Goal: Book appointment/travel/reservation

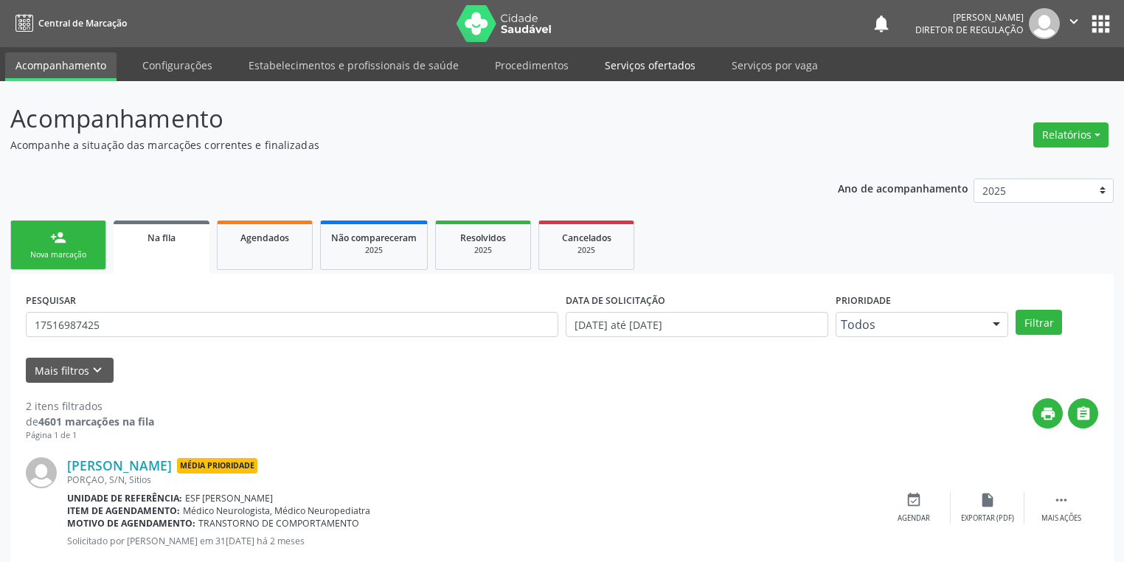
click at [658, 75] on link "Serviços ofertados" at bounding box center [650, 65] width 111 height 26
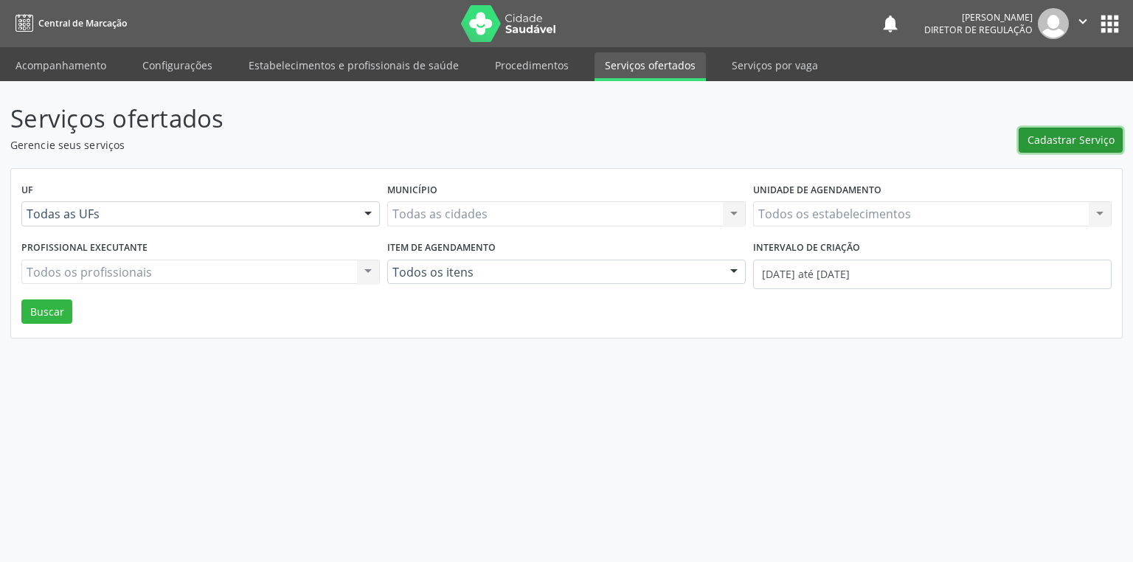
click at [1060, 145] on span "Cadastrar Serviço" at bounding box center [1071, 139] width 87 height 15
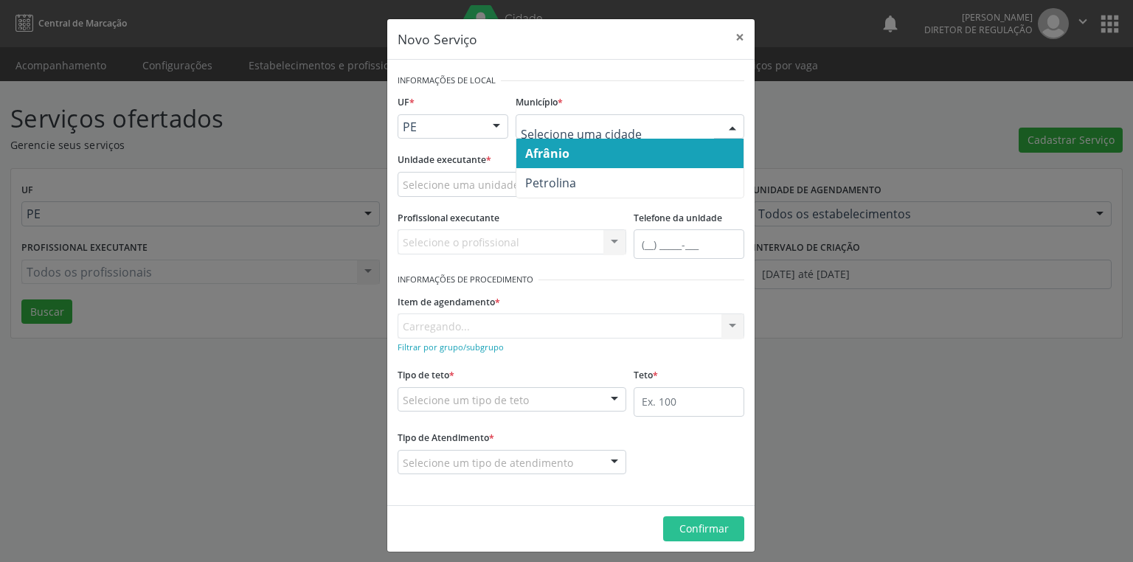
click at [552, 161] on span "Afrânio" at bounding box center [629, 154] width 227 height 30
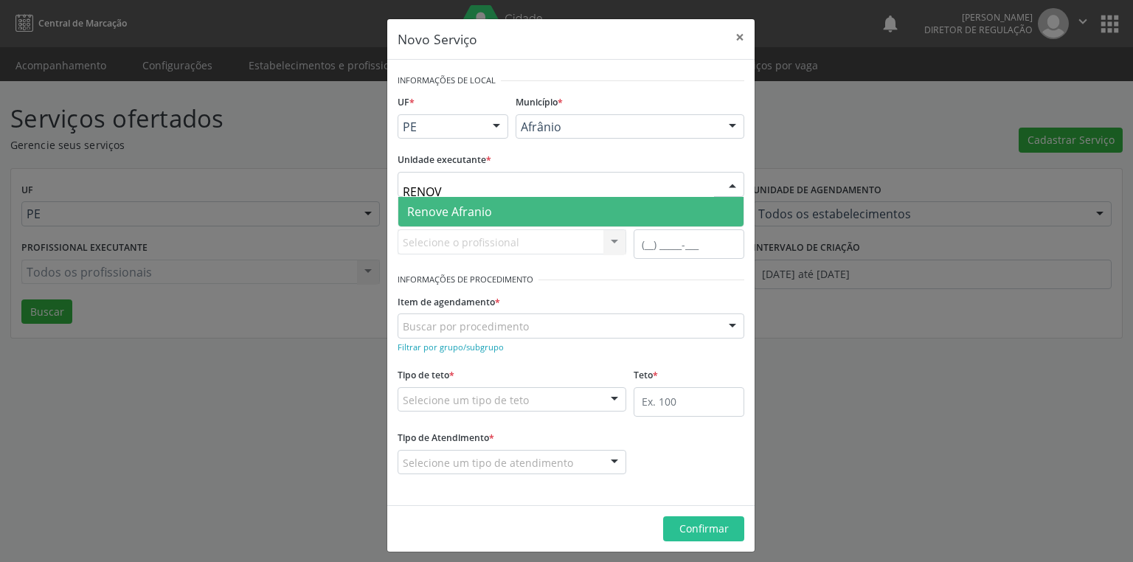
type input "RENOVE"
click at [494, 219] on span "Renove Afranio" at bounding box center [570, 212] width 345 height 30
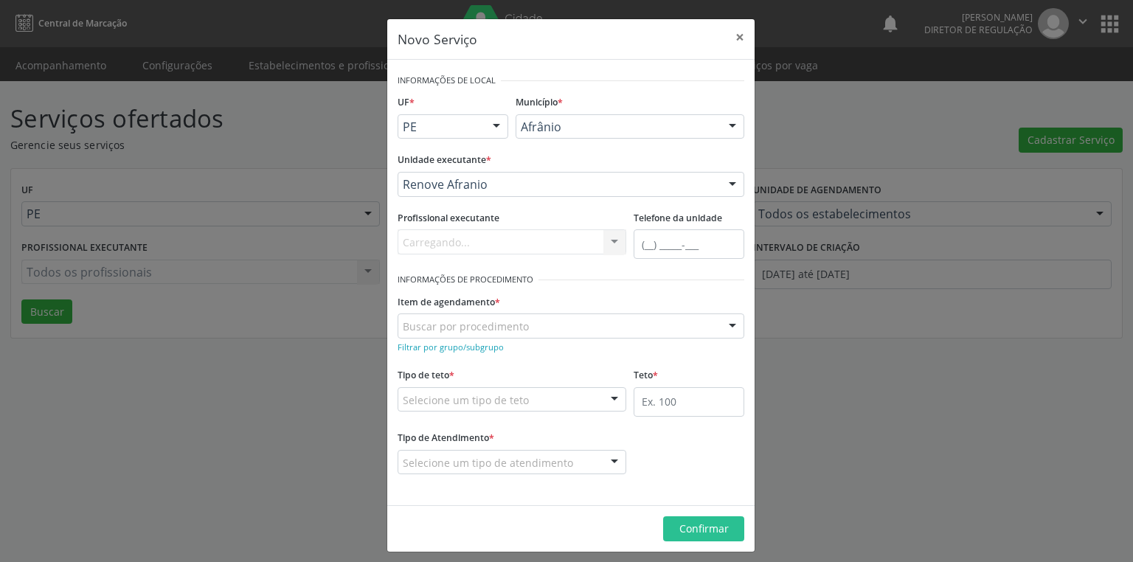
click at [461, 242] on div "Carregando... Nenhum resultado encontrado para: " " Não há nenhuma opção para s…" at bounding box center [512, 241] width 229 height 25
click at [451, 339] on link "Filtrar por grupo/subgrupo" at bounding box center [451, 346] width 106 height 14
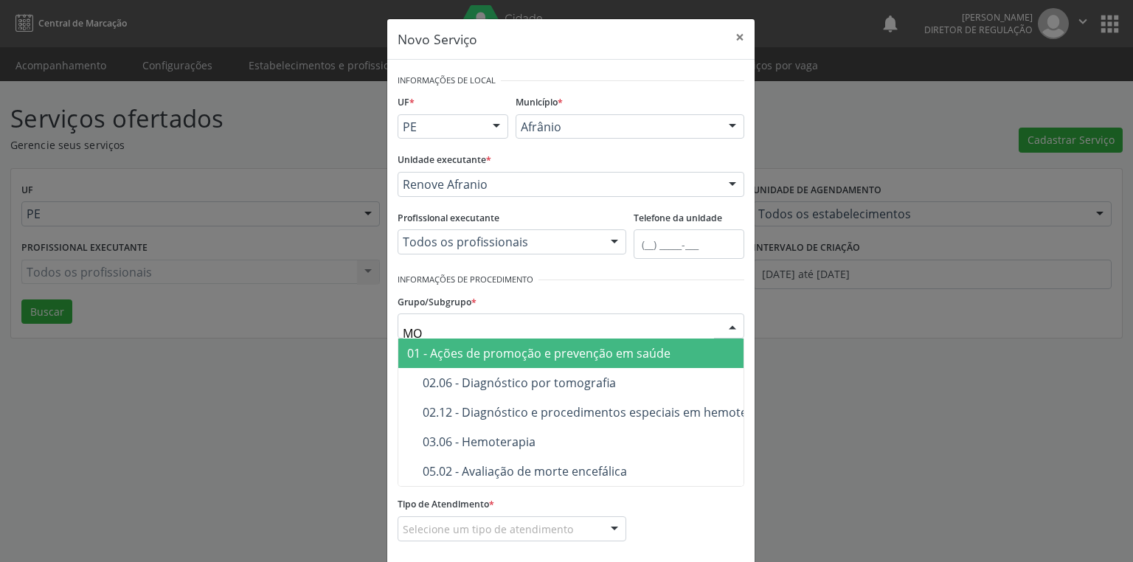
type input "M"
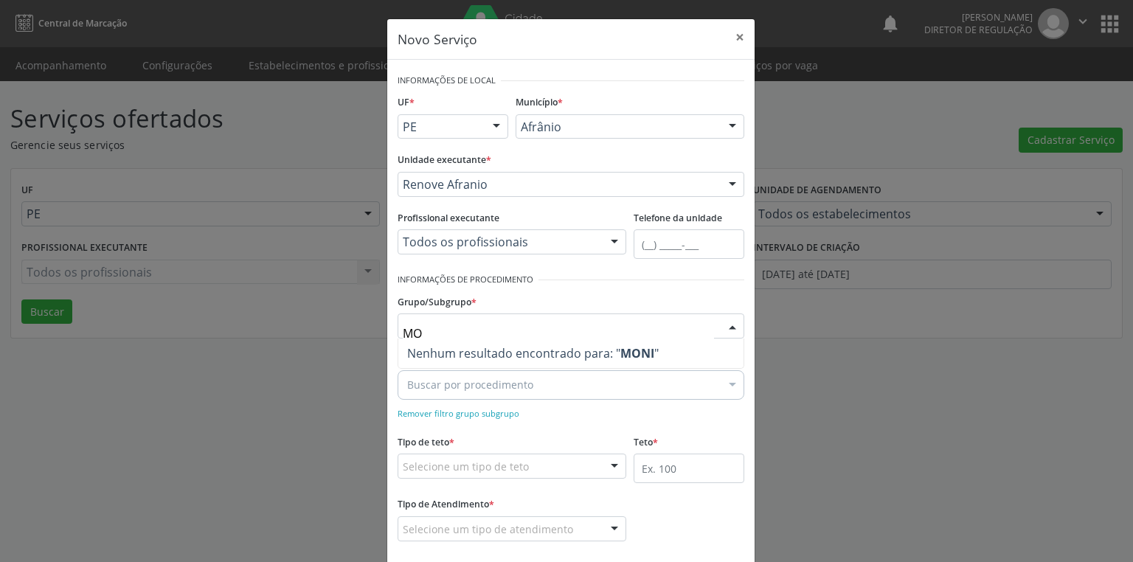
type input "M"
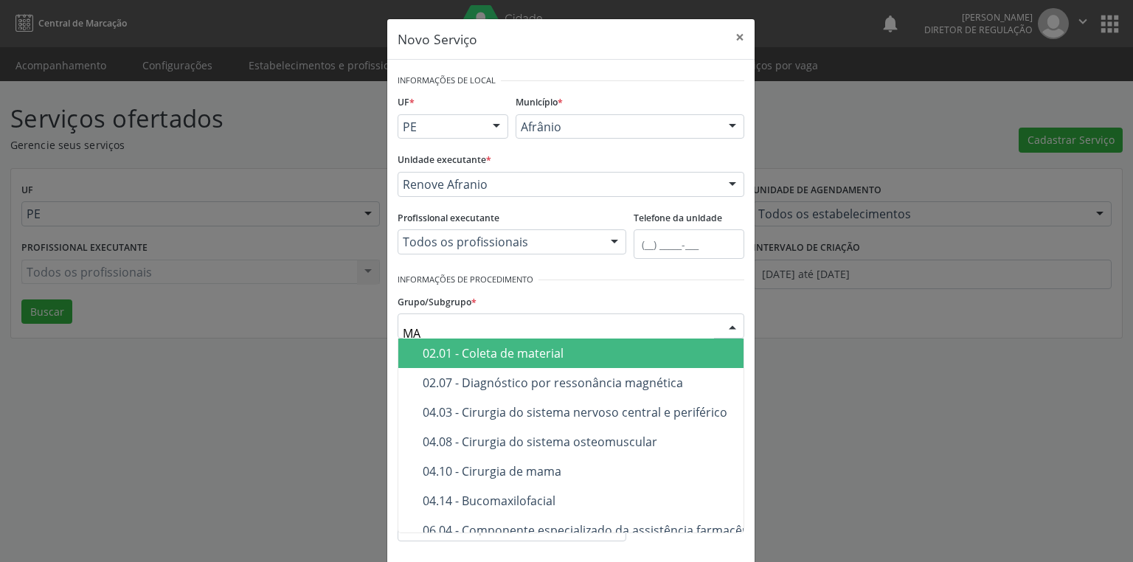
type input "M"
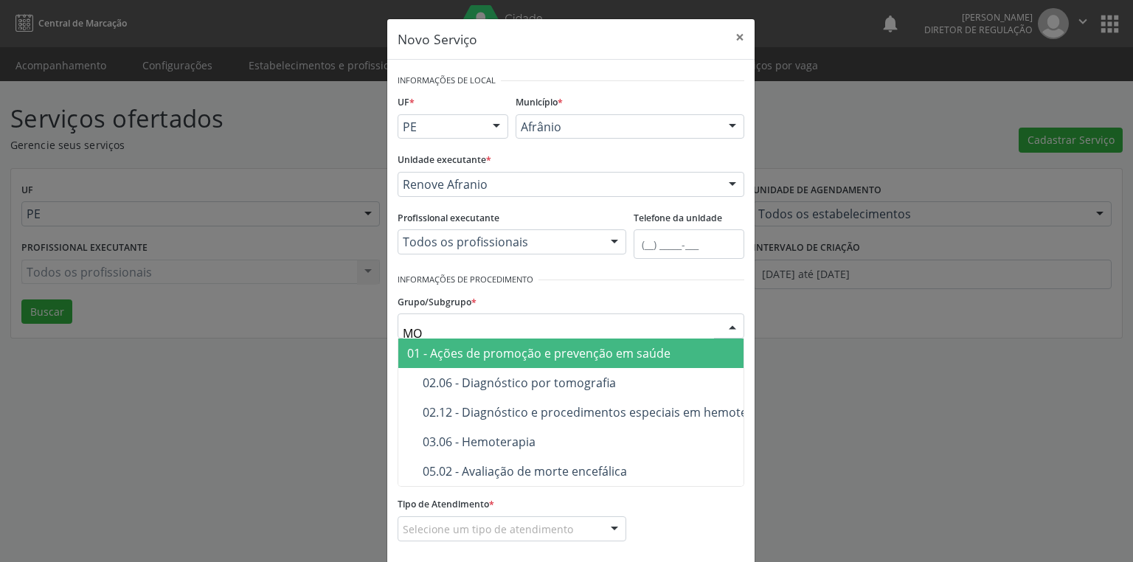
type input "M"
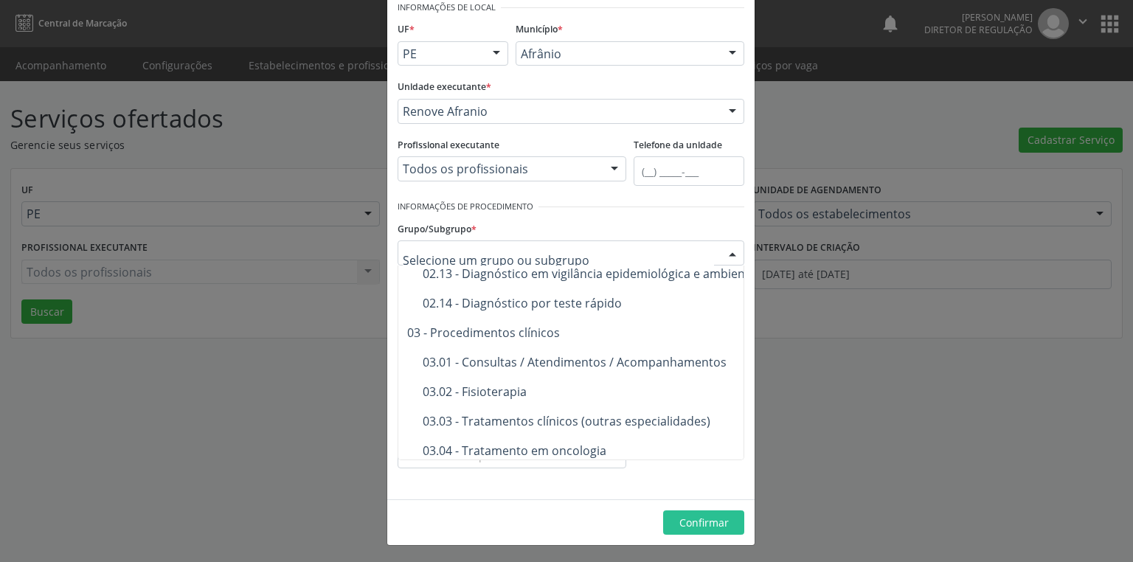
scroll to position [531, 0]
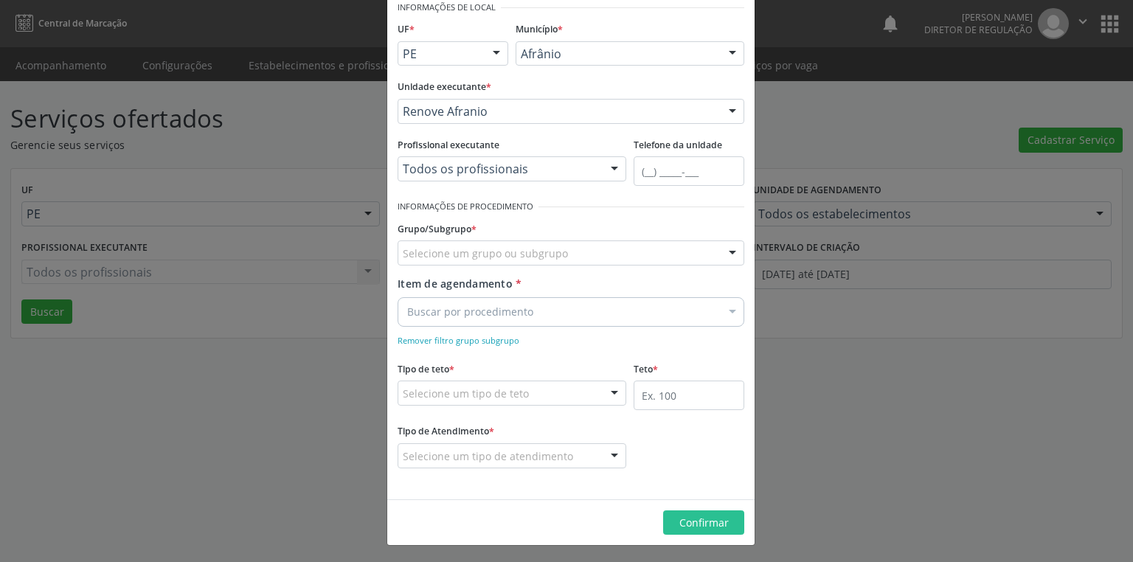
click at [293, 398] on div "Novo Serviço × Informações de Local UF * PE BA PE Nenhum resultado encontrado p…" at bounding box center [566, 281] width 1133 height 562
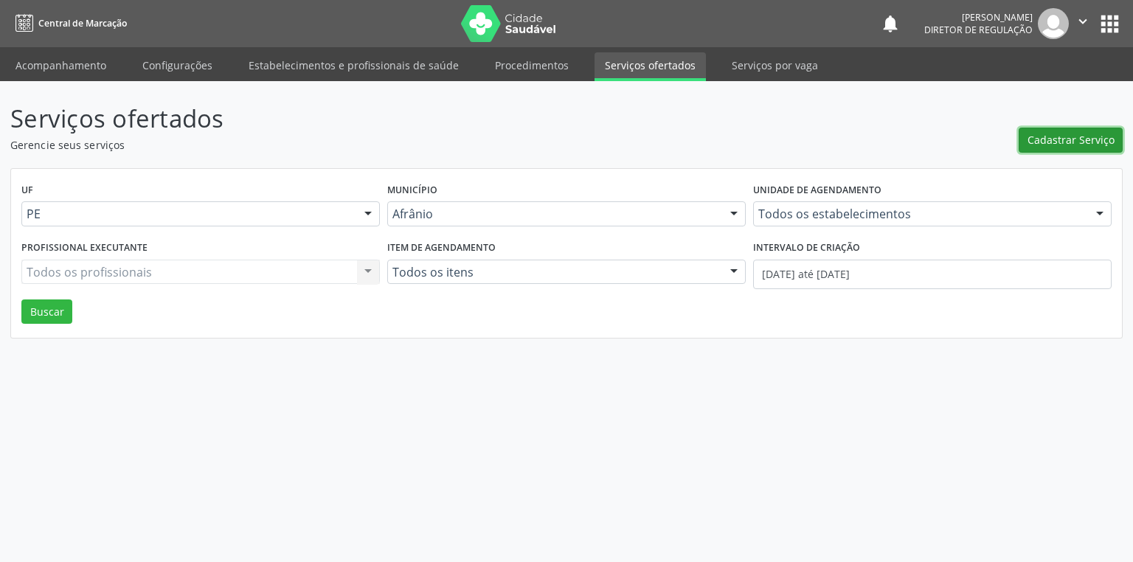
click at [1071, 131] on button "Cadastrar Serviço" at bounding box center [1071, 140] width 104 height 25
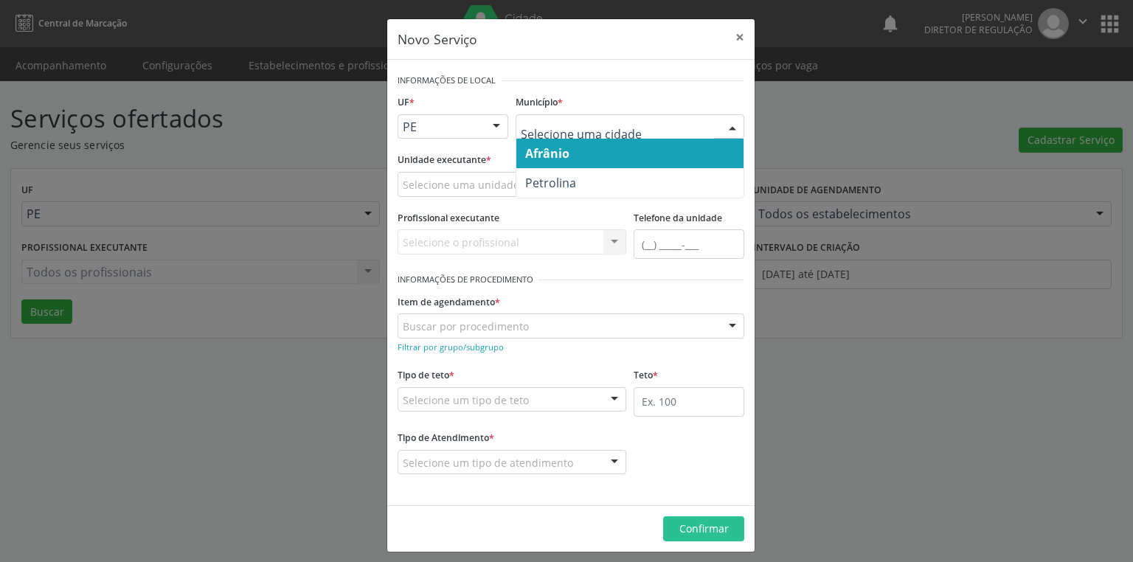
drag, startPoint x: 561, startPoint y: 149, endPoint x: 522, endPoint y: 164, distance: 41.1
click at [561, 150] on span "Afrânio" at bounding box center [547, 153] width 44 height 16
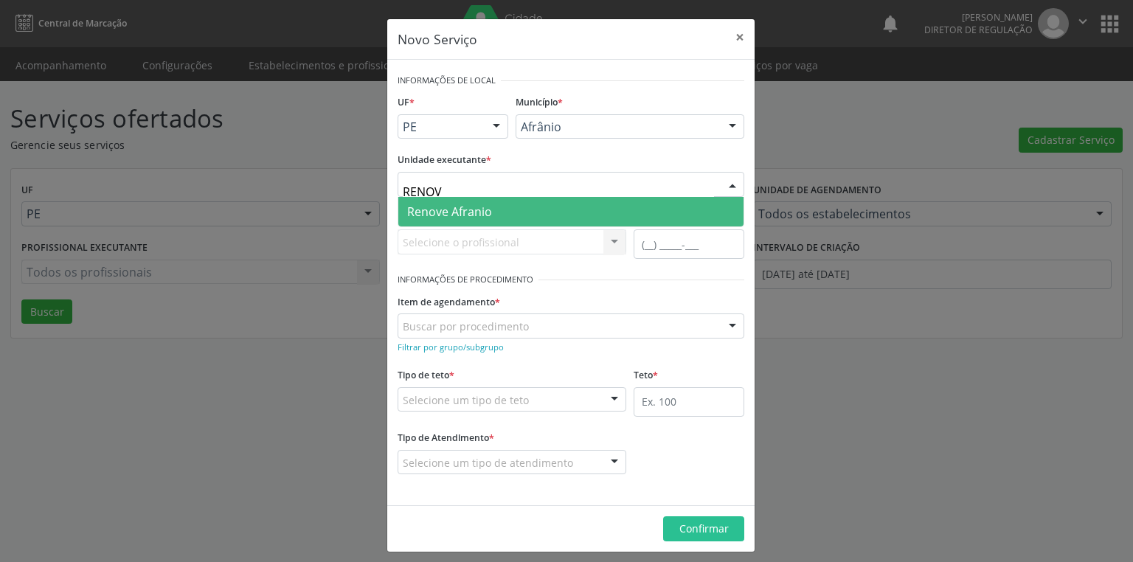
type input "RENOVE"
click at [420, 212] on span "Renove Afranio" at bounding box center [449, 212] width 85 height 16
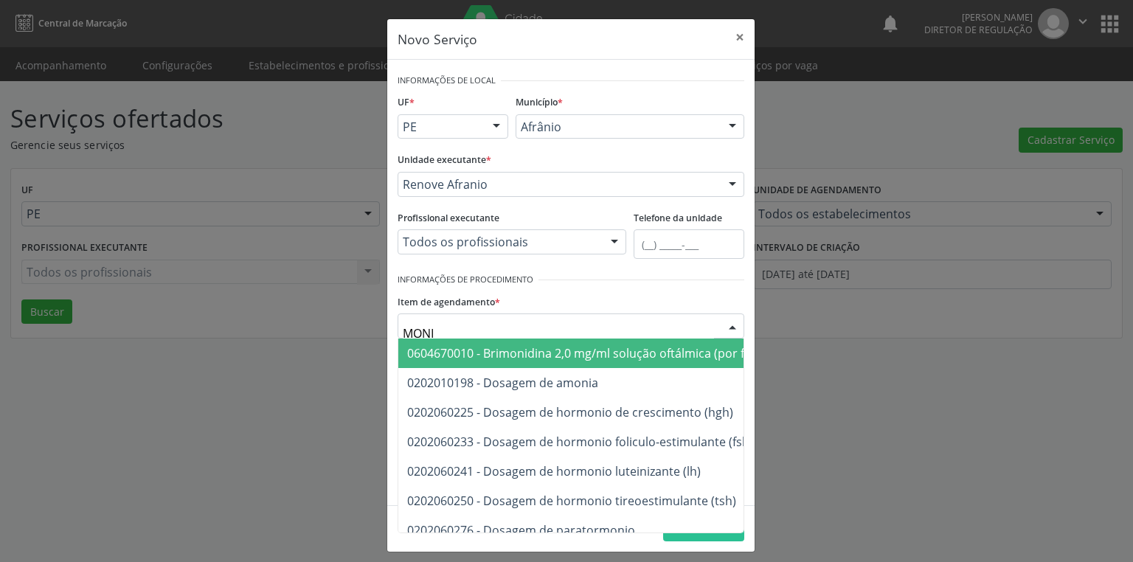
type input "MONIT"
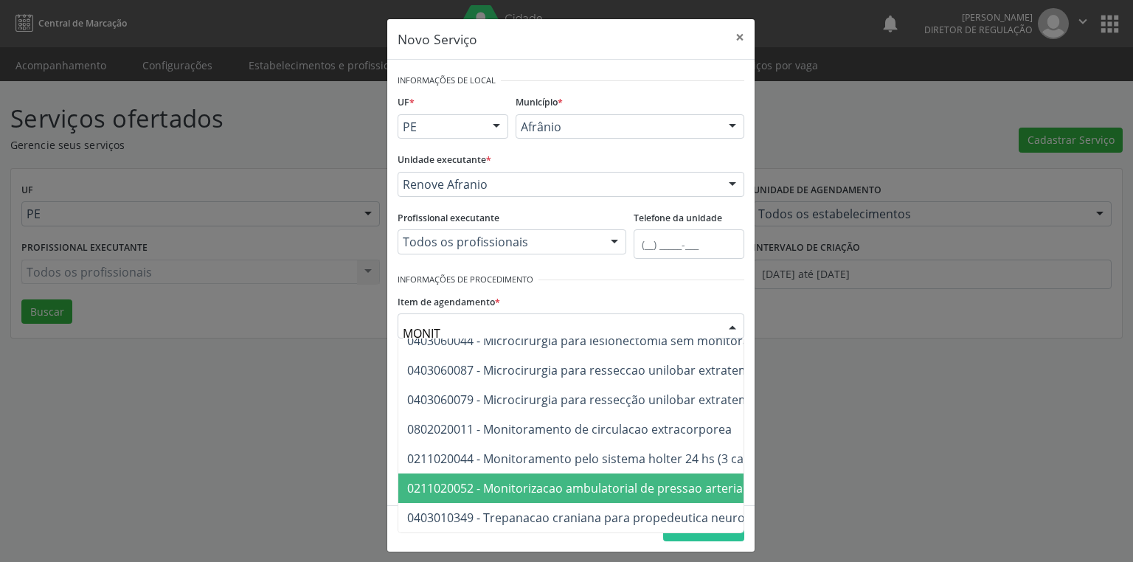
scroll to position [80, 0]
drag, startPoint x: 600, startPoint y: 481, endPoint x: 609, endPoint y: 476, distance: 10.2
click at [600, 481] on span "0211020052 - Monitorizacao ambulatorial de pressao arterial" at bounding box center [576, 488] width 339 height 16
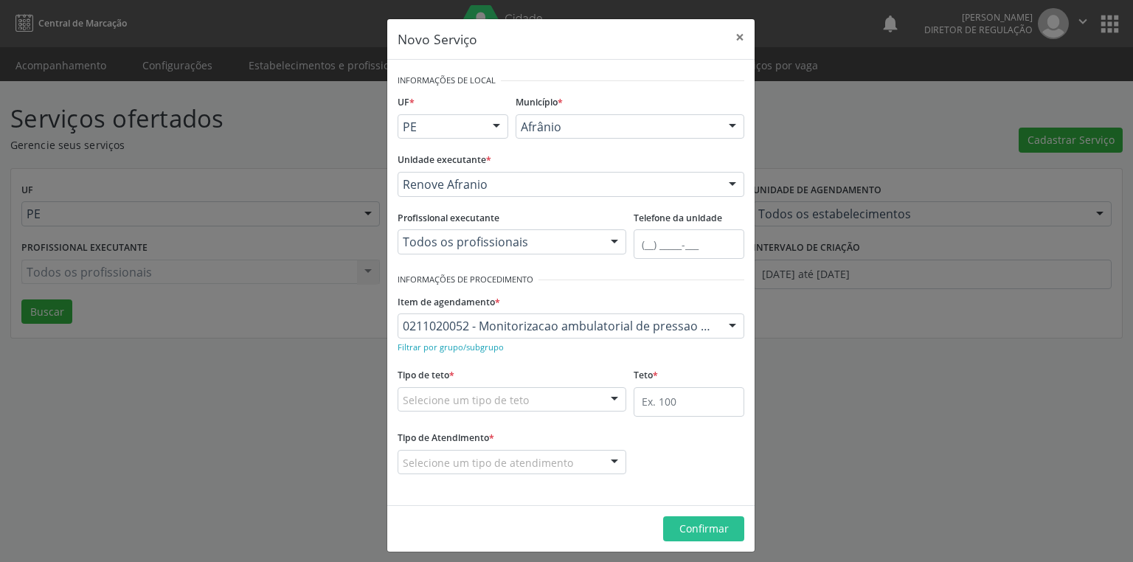
drag, startPoint x: 459, startPoint y: 397, endPoint x: 460, endPoint y: 407, distance: 10.4
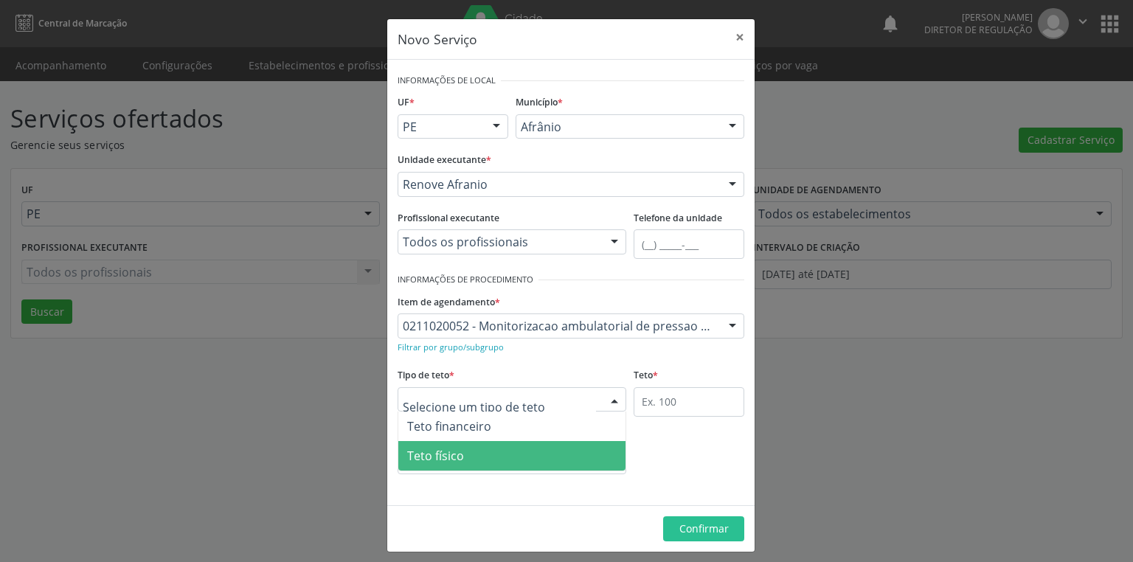
drag, startPoint x: 465, startPoint y: 451, endPoint x: 574, endPoint y: 438, distance: 109.3
click at [475, 451] on span "Teto físico" at bounding box center [511, 456] width 227 height 30
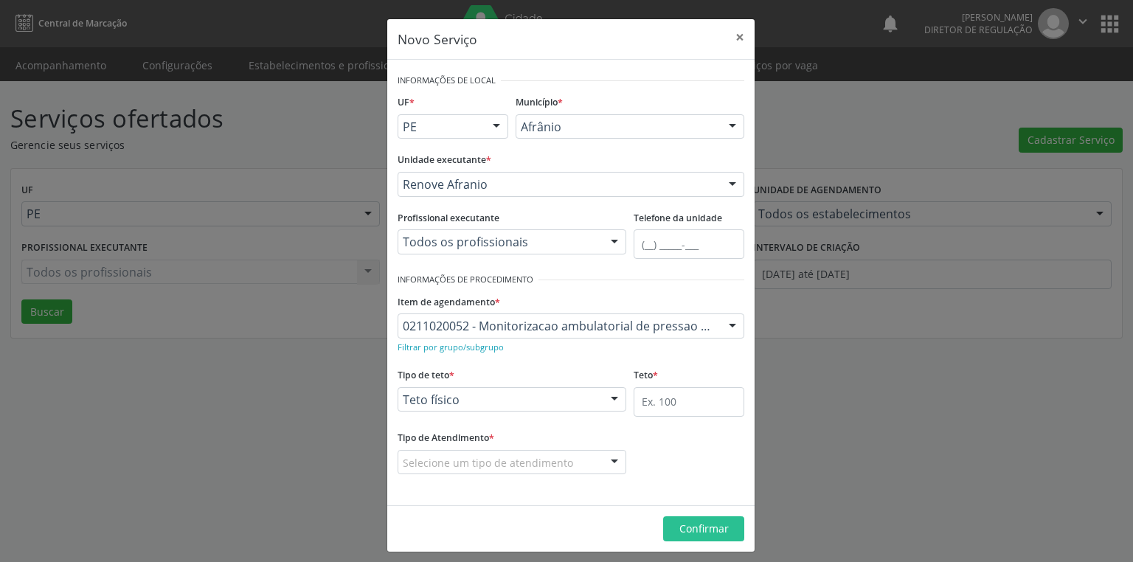
click at [630, 405] on div "Teto *" at bounding box center [689, 395] width 118 height 63
click at [638, 400] on input "text" at bounding box center [689, 402] width 111 height 30
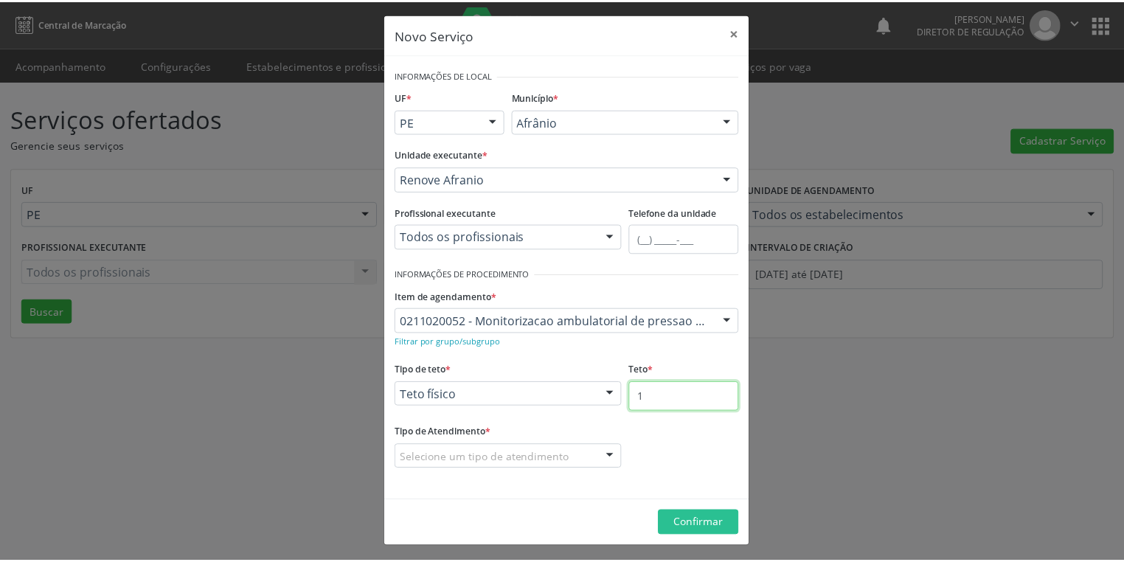
scroll to position [6, 0]
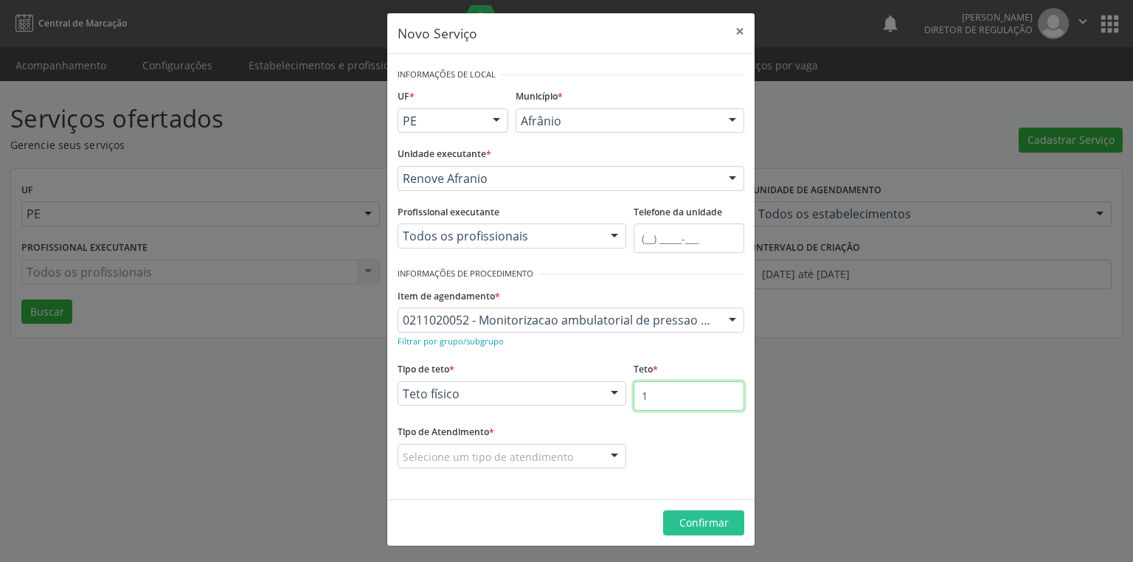
type input "1"
drag, startPoint x: 509, startPoint y: 446, endPoint x: 508, endPoint y: 461, distance: 14.8
click at [509, 446] on div "Selecione um tipo de atendimento" at bounding box center [512, 456] width 229 height 25
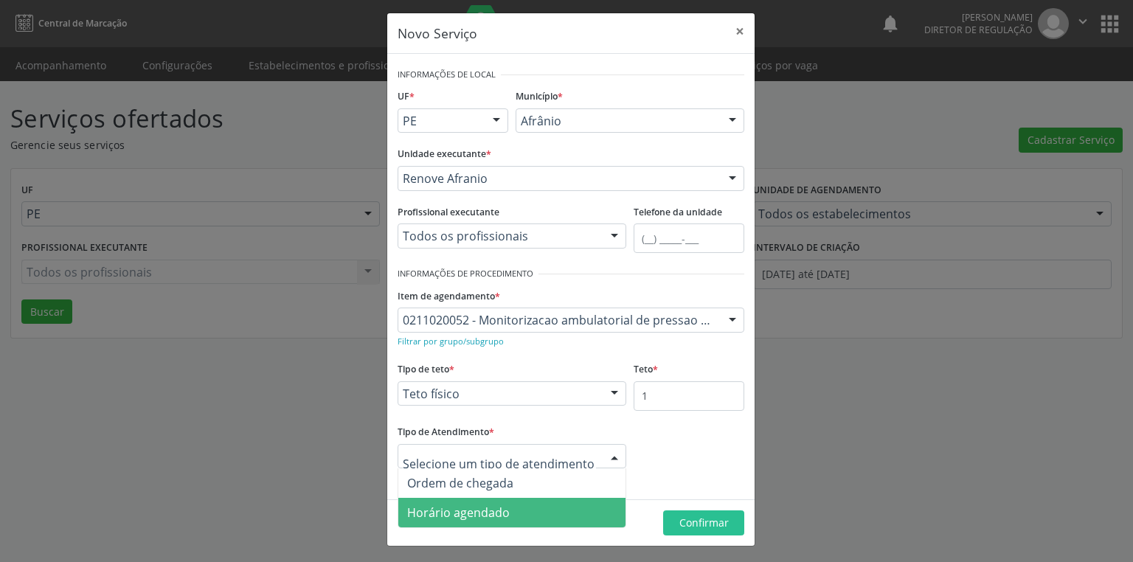
drag, startPoint x: 499, startPoint y: 514, endPoint x: 606, endPoint y: 513, distance: 107.0
click at [499, 515] on span "Horário agendado" at bounding box center [458, 513] width 103 height 16
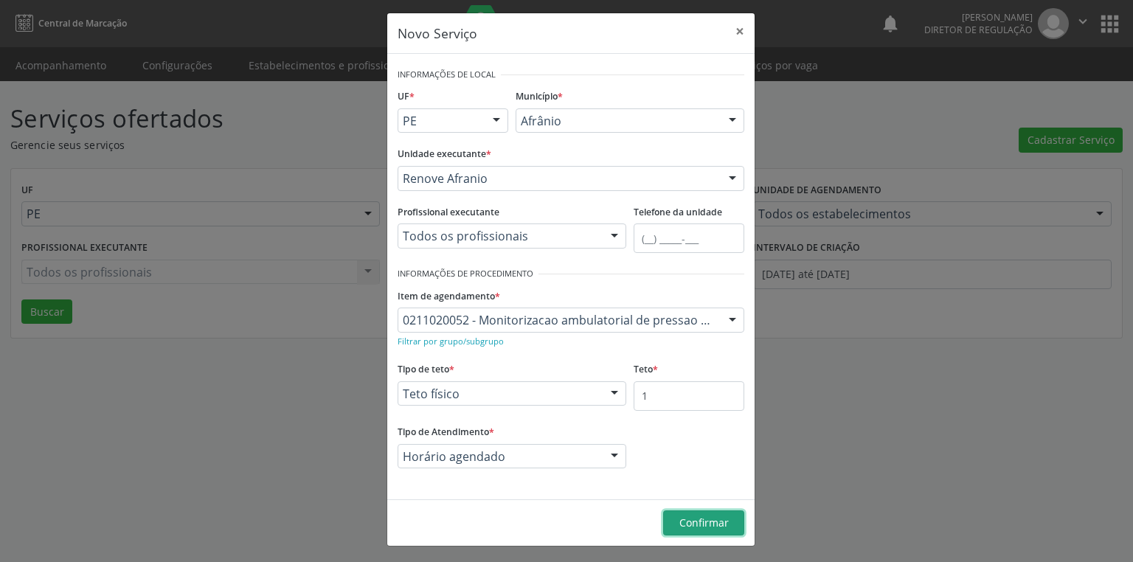
click at [724, 522] on button "Confirmar" at bounding box center [703, 522] width 81 height 25
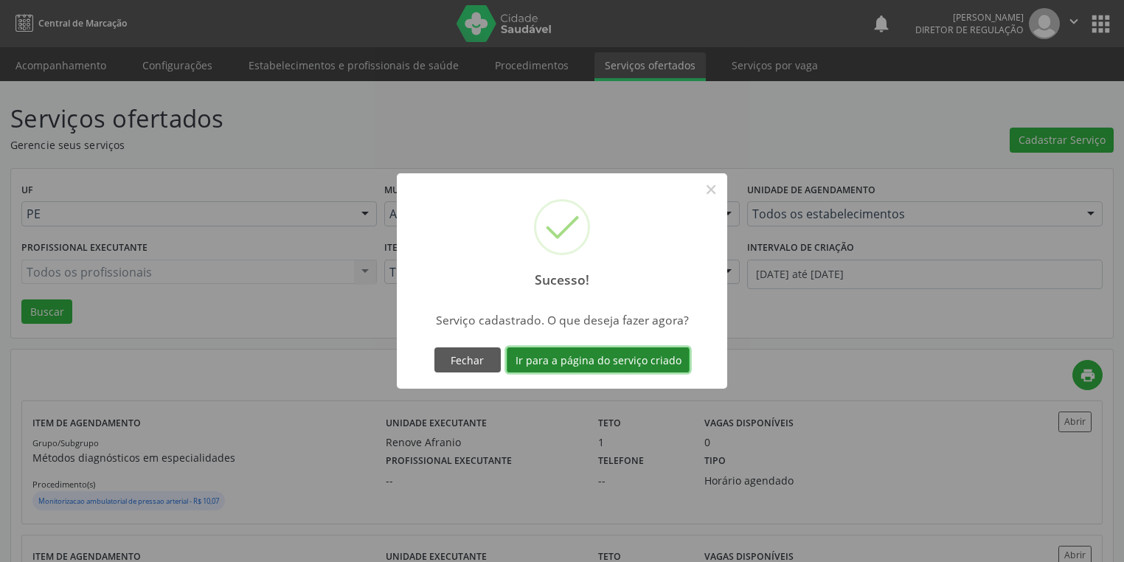
click at [600, 354] on button "Ir para a página do serviço criado" at bounding box center [598, 359] width 183 height 25
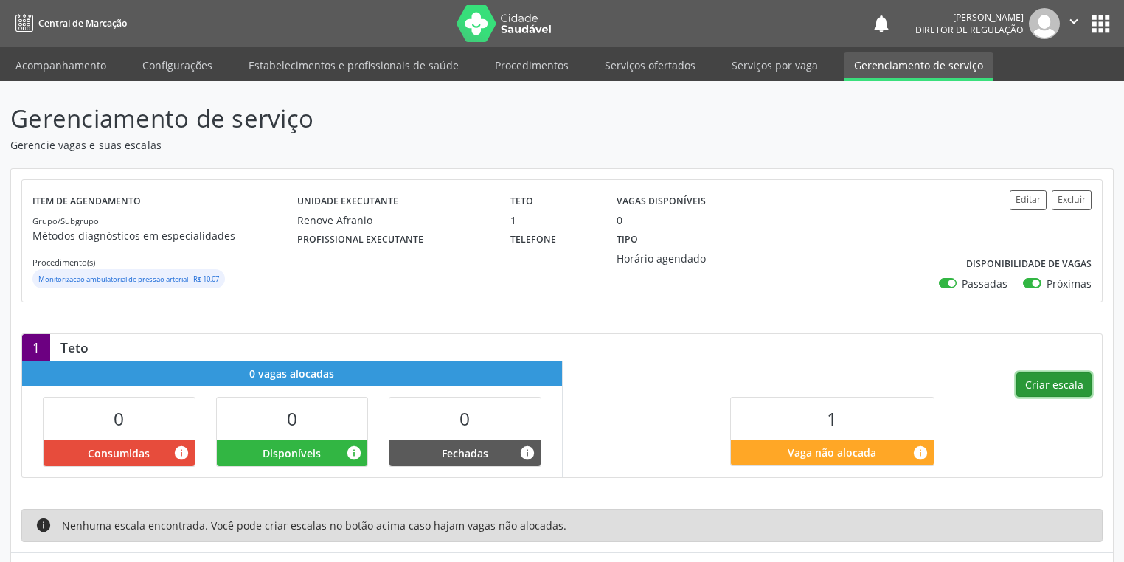
click at [1044, 382] on button "Criar escala" at bounding box center [1054, 385] width 75 height 25
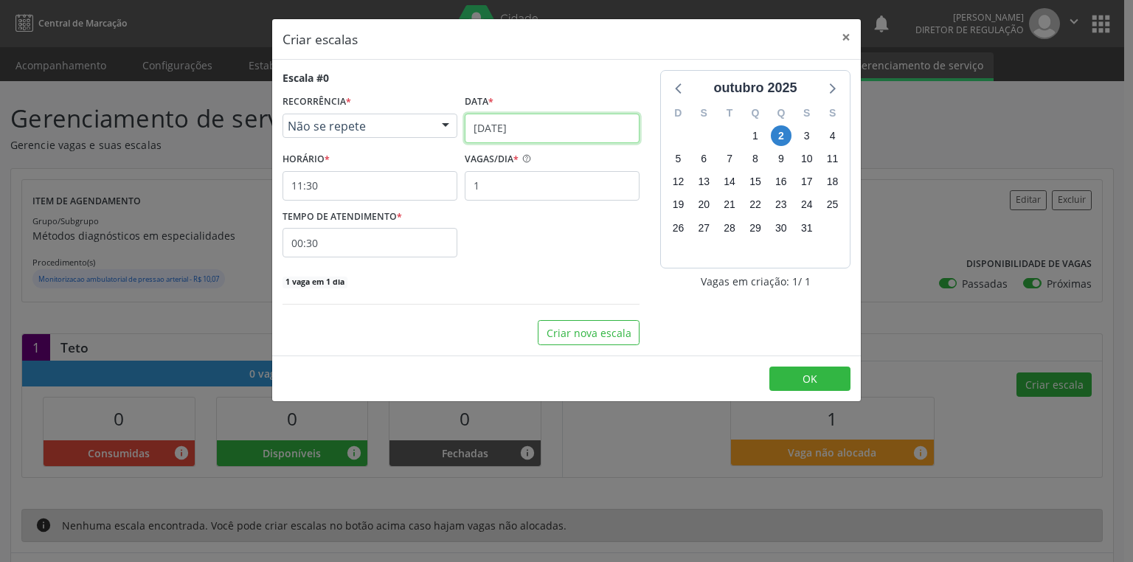
click at [530, 134] on input "[DATE]" at bounding box center [552, 129] width 175 height 30
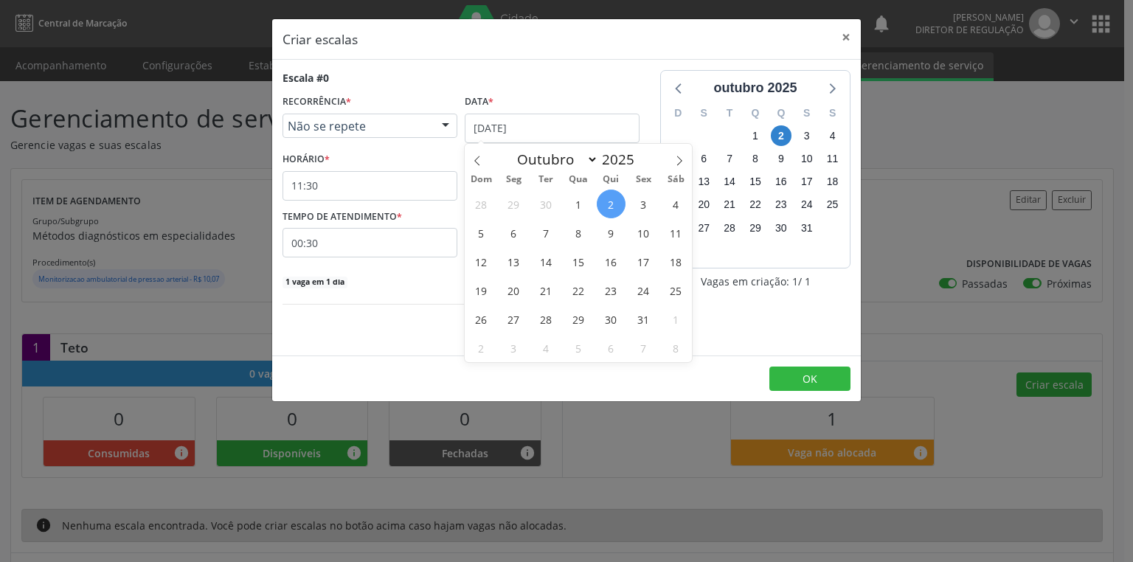
drag, startPoint x: 512, startPoint y: 231, endPoint x: 387, endPoint y: 193, distance: 131.1
click at [510, 227] on span "6" at bounding box center [513, 232] width 29 height 29
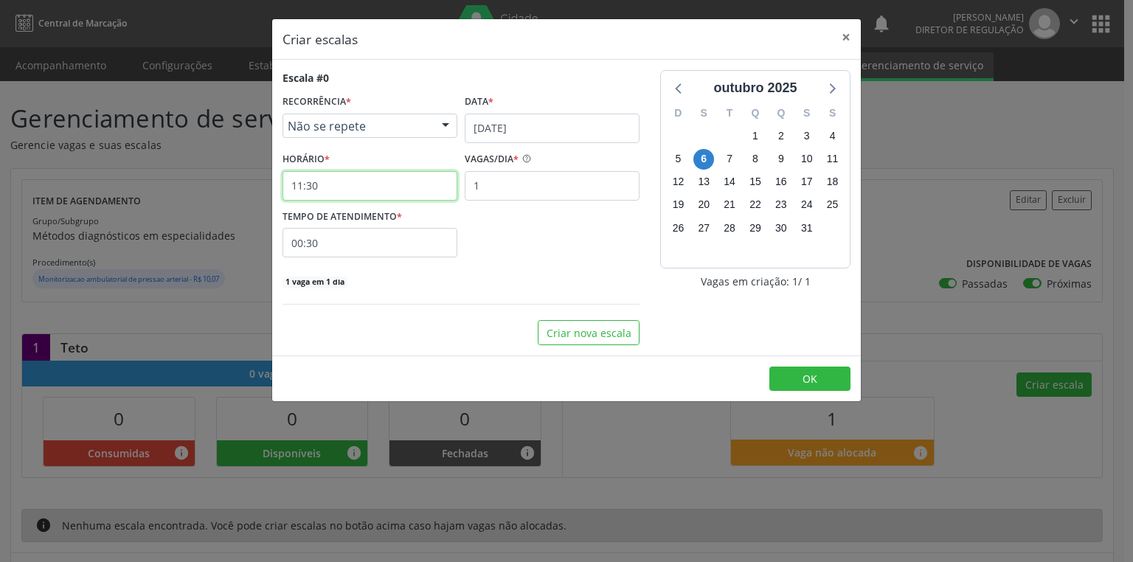
click at [319, 184] on input "11:30" at bounding box center [370, 186] width 175 height 30
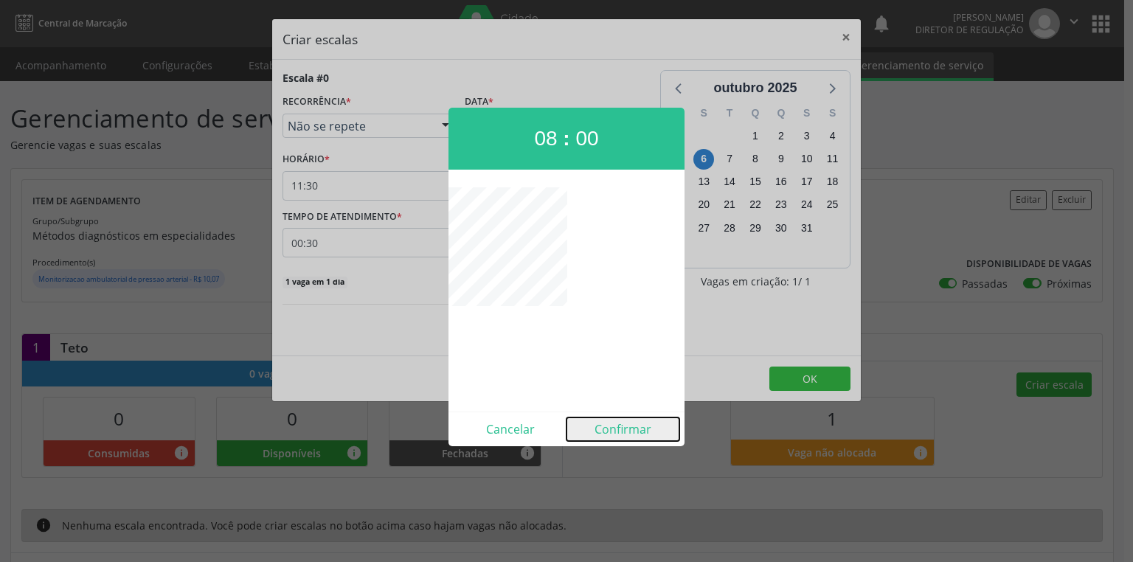
click at [617, 431] on button "Confirmar" at bounding box center [623, 430] width 113 height 24
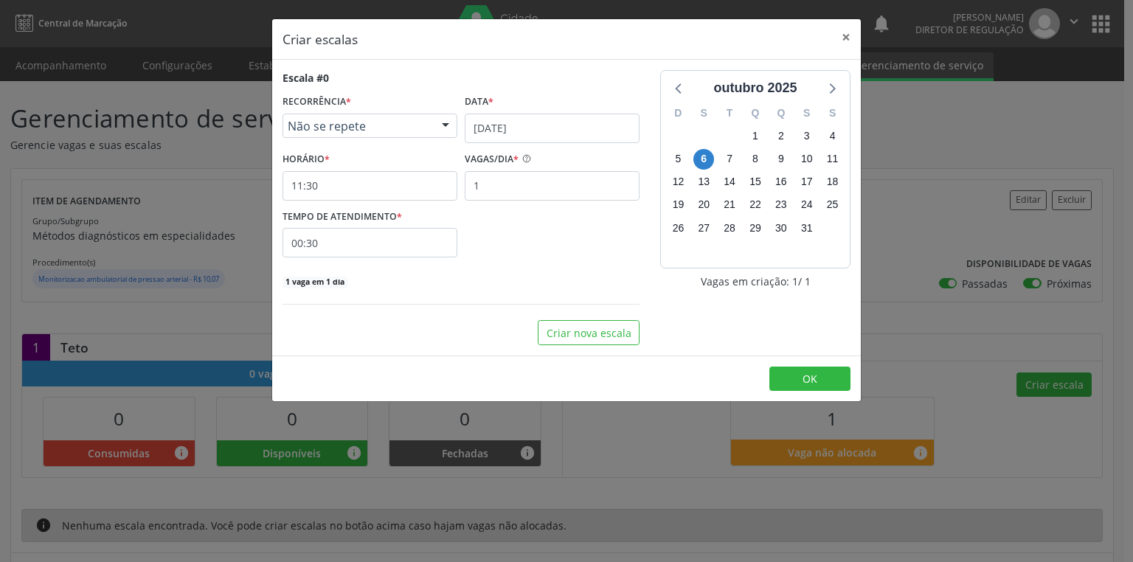
type input "08:00"
click at [791, 375] on button "OK" at bounding box center [809, 379] width 81 height 25
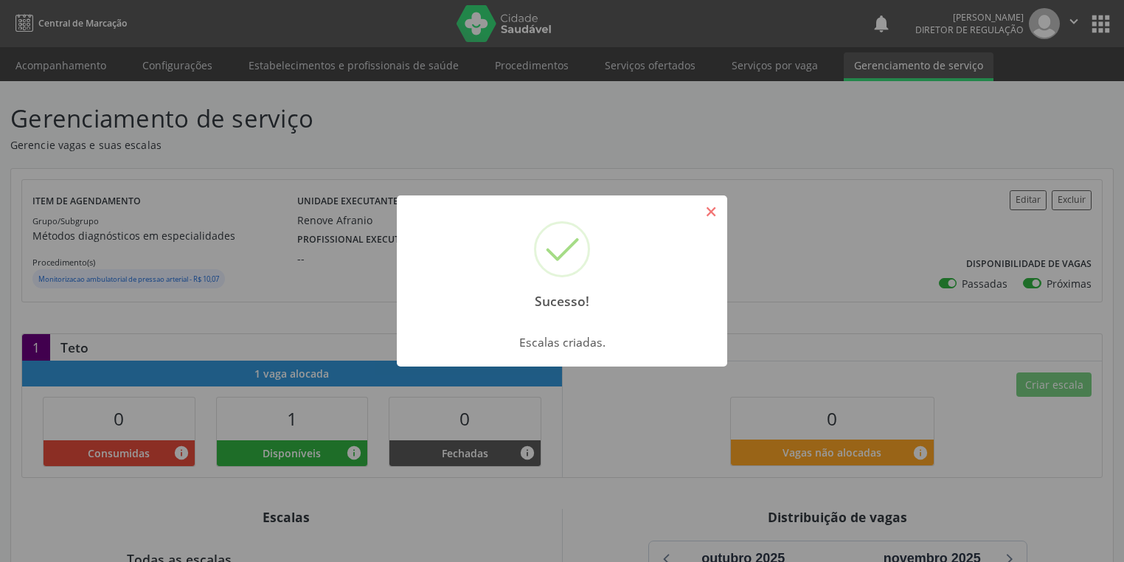
click at [718, 221] on button "×" at bounding box center [711, 211] width 25 height 25
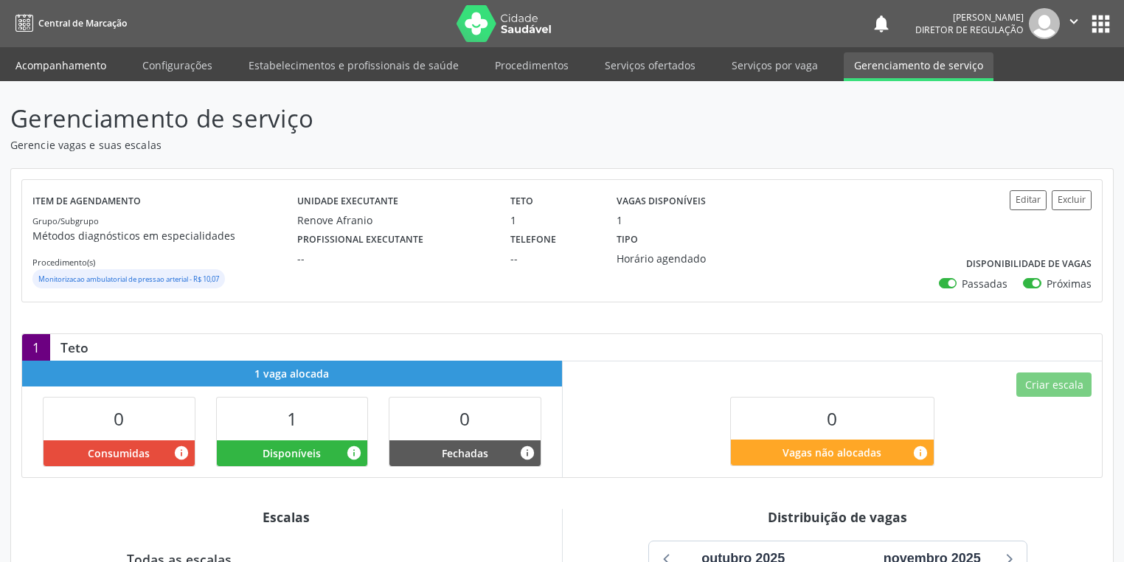
click at [71, 55] on link "Acompanhamento" at bounding box center [60, 65] width 111 height 26
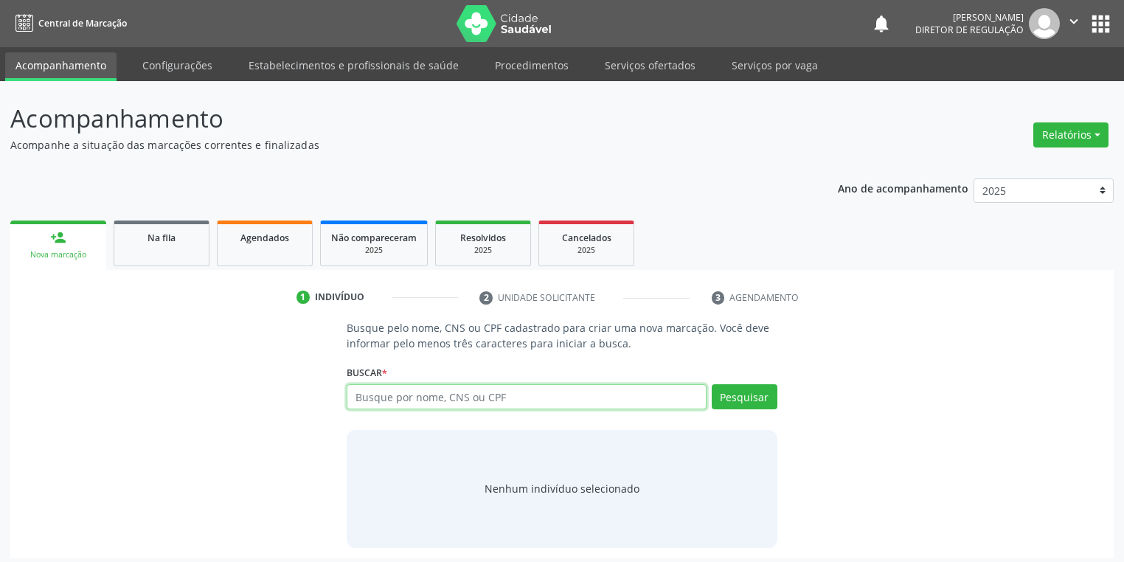
click at [393, 399] on input "text" at bounding box center [527, 396] width 360 height 25
click at [185, 257] on link "Na fila" at bounding box center [162, 244] width 96 height 46
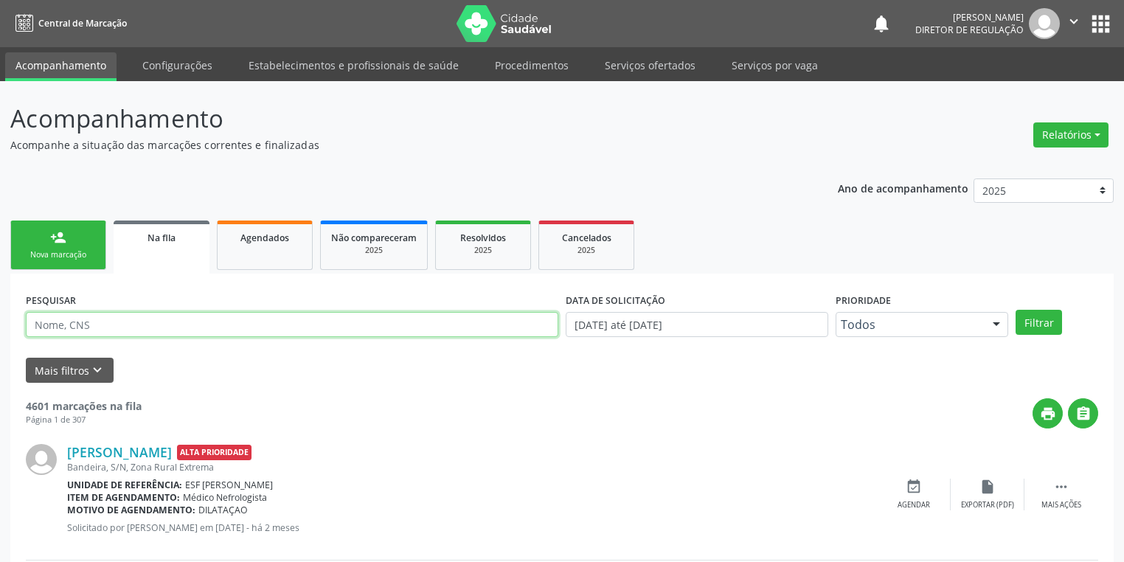
click at [85, 329] on input "text" at bounding box center [292, 324] width 533 height 25
type input "700403331524450"
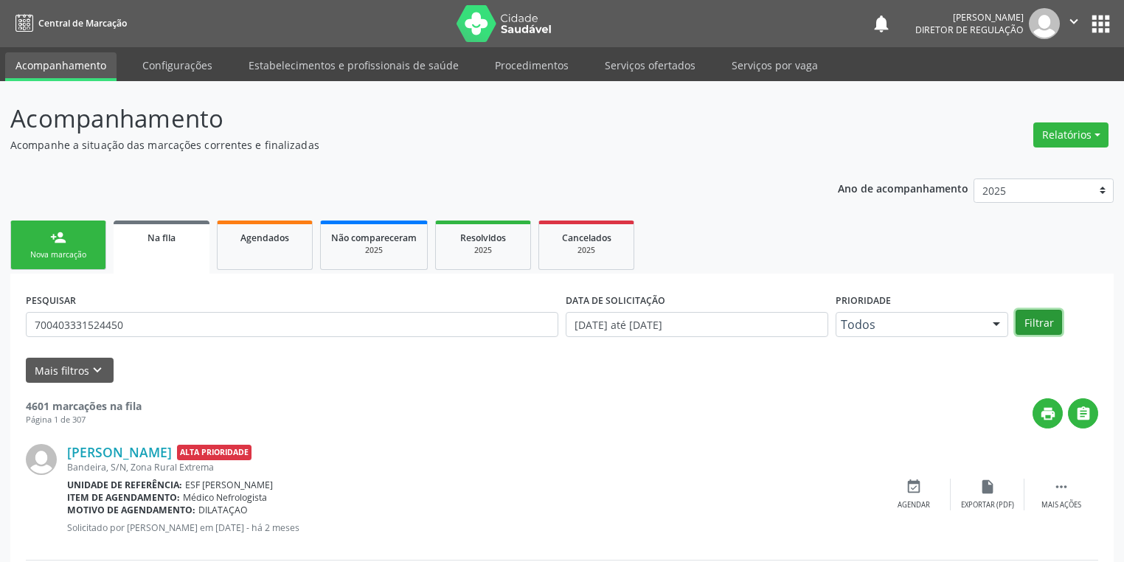
click at [1033, 317] on button "Filtrar" at bounding box center [1039, 322] width 46 height 25
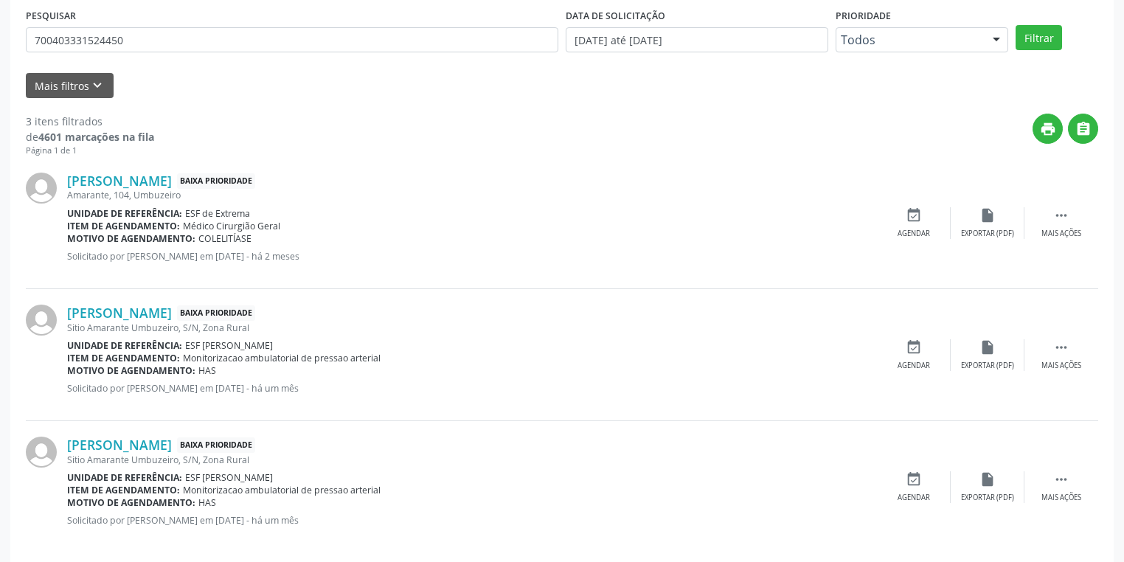
scroll to position [300, 0]
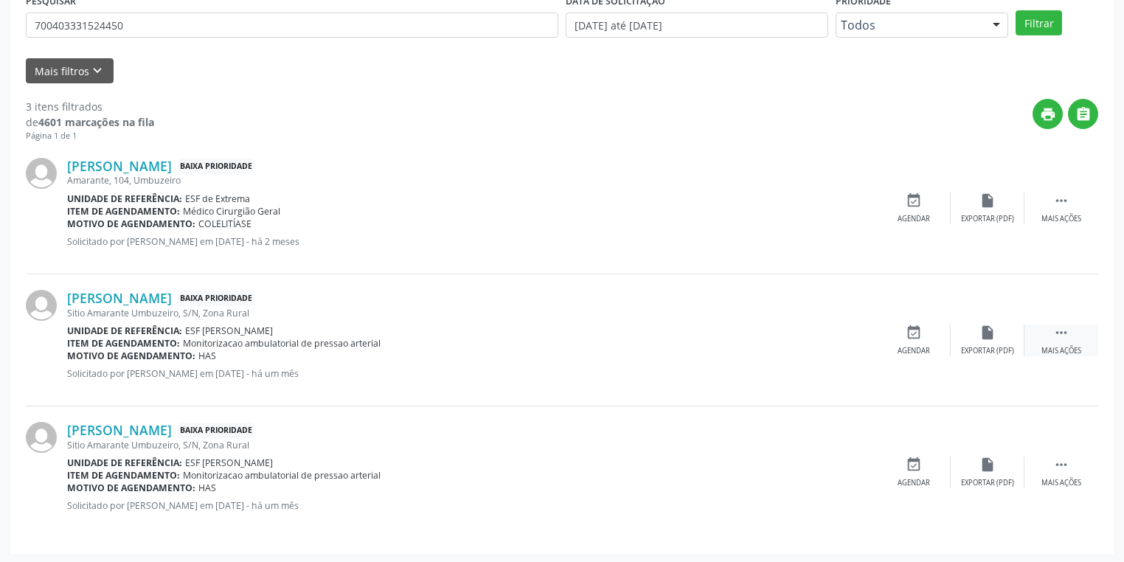
click at [1056, 330] on icon "" at bounding box center [1061, 333] width 16 height 16
click at [701, 343] on div "event_available Agendar" at bounding box center [693, 341] width 74 height 32
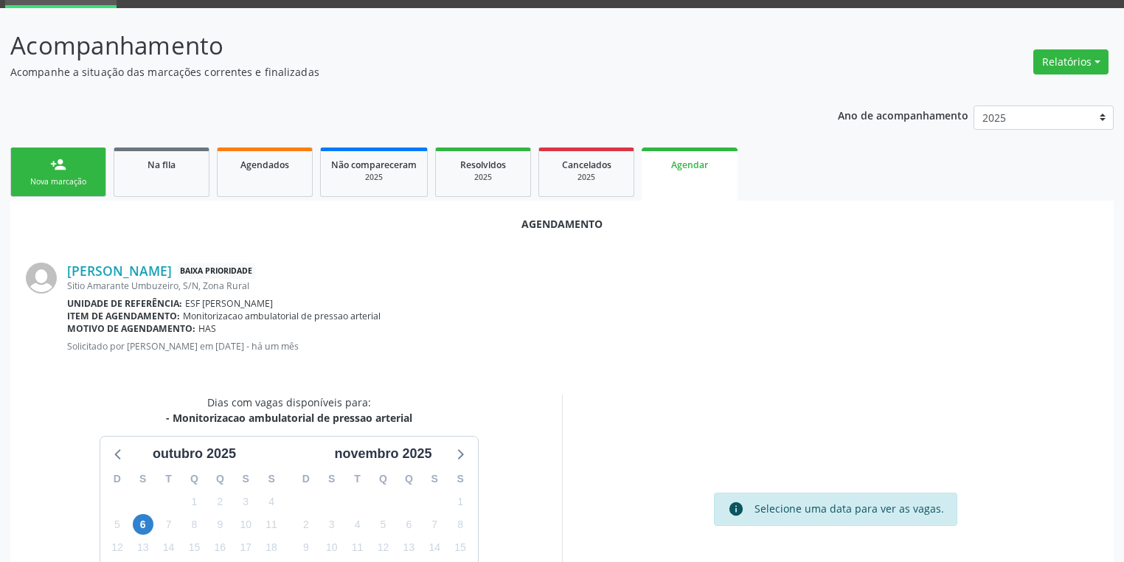
scroll to position [204, 0]
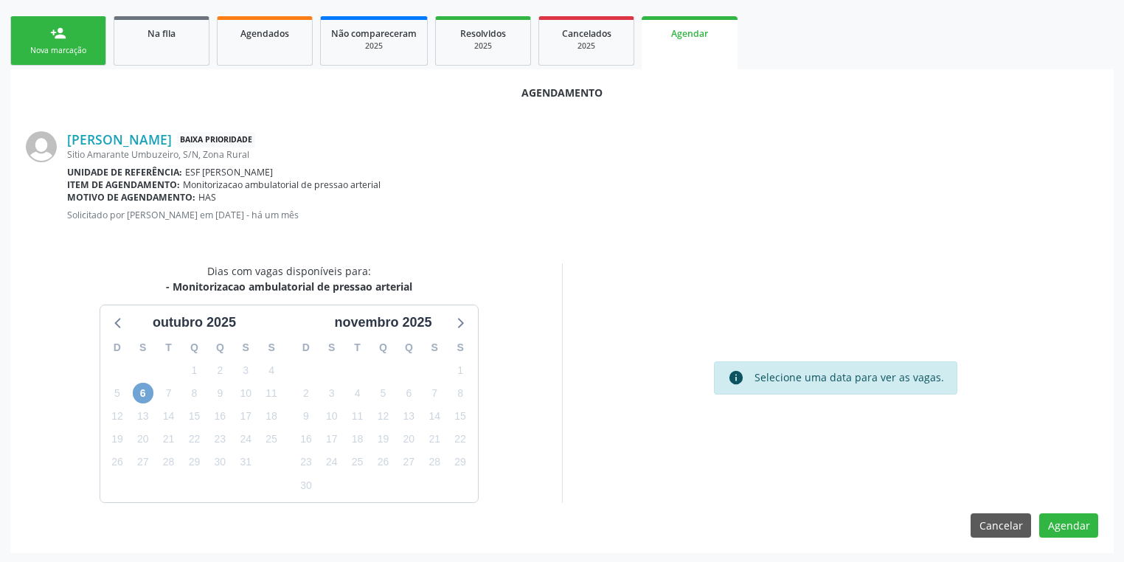
click at [138, 392] on span "6" at bounding box center [143, 393] width 21 height 21
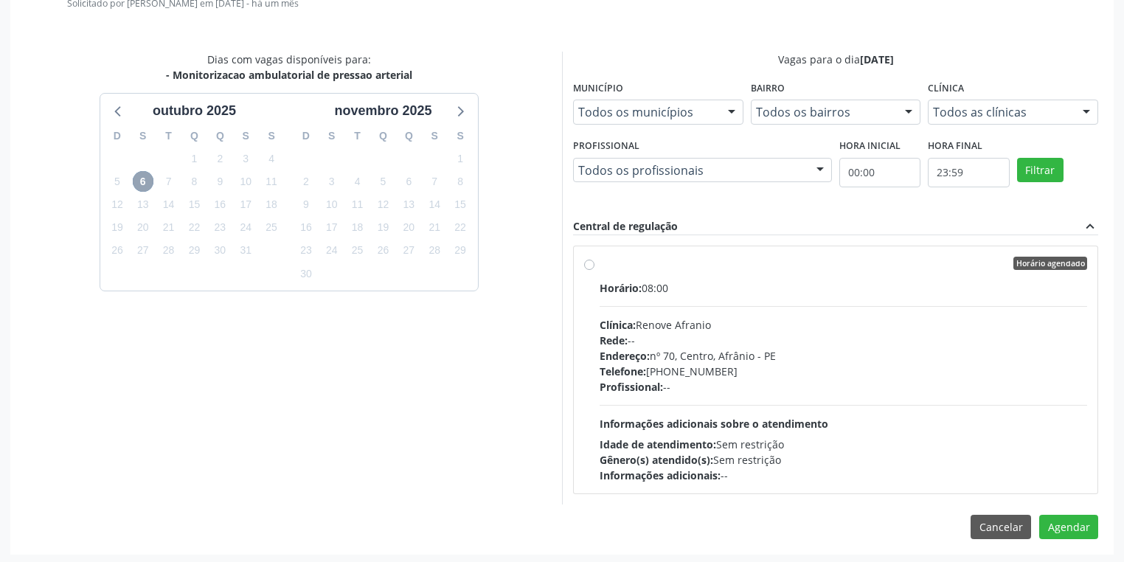
scroll to position [417, 0]
click at [772, 412] on div "Horário: 08:00 Clínica: Renove Afranio Rede: -- Endereço: [STREET_ADDRESS] Tele…" at bounding box center [844, 381] width 488 height 203
click at [595, 269] on input "Horário agendado Horário: 08:00 Clínica: Renove Afranio Rede: -- Endereço: [STR…" at bounding box center [589, 262] width 10 height 13
radio input "true"
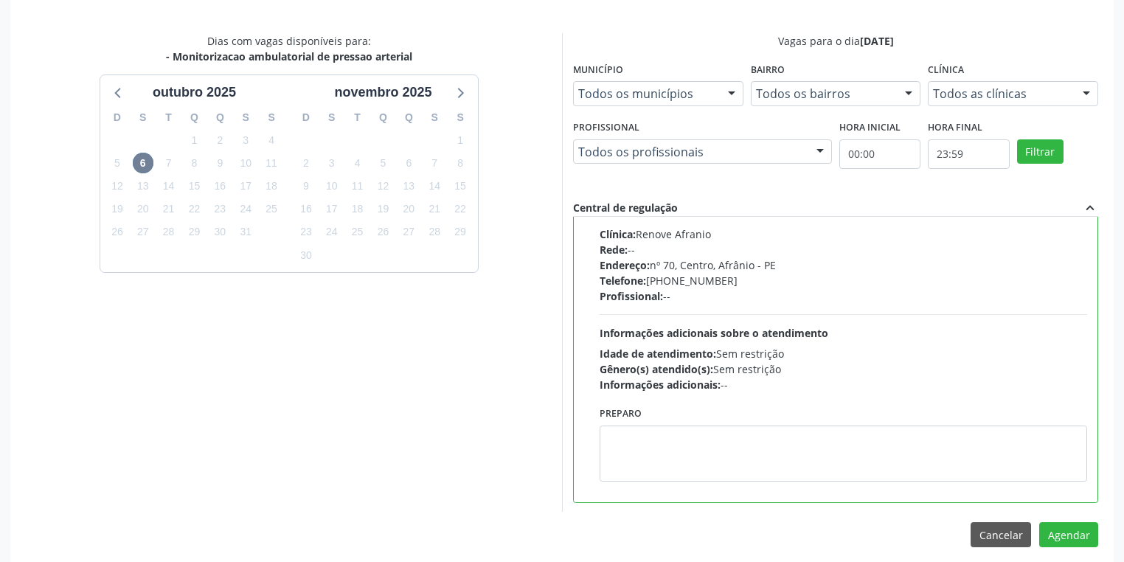
scroll to position [444, 0]
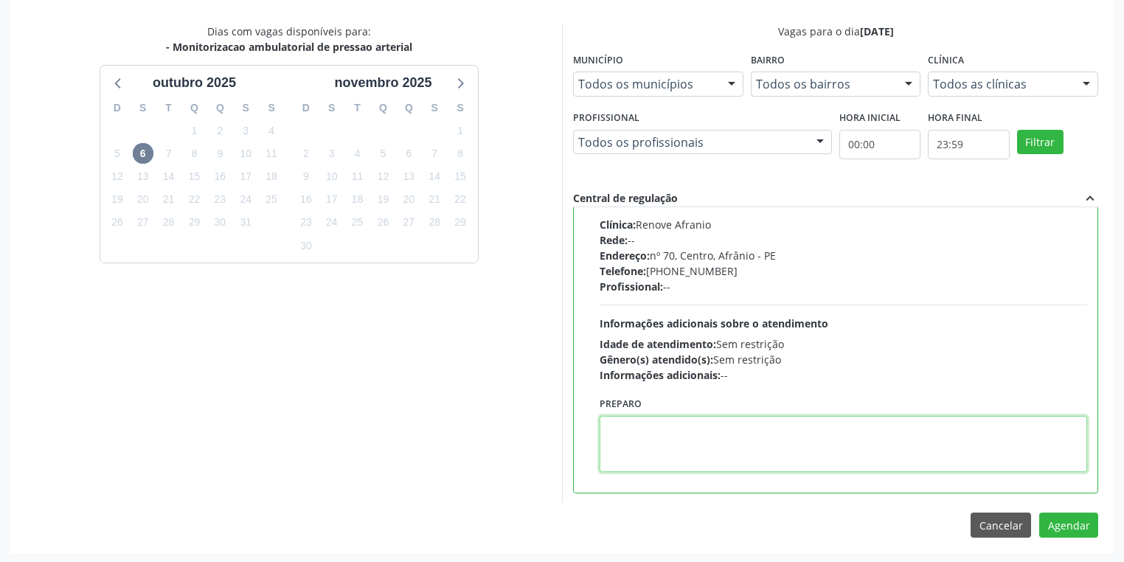
drag, startPoint x: 667, startPoint y: 450, endPoint x: 820, endPoint y: 434, distance: 153.6
click at [668, 448] on textarea at bounding box center [844, 444] width 488 height 56
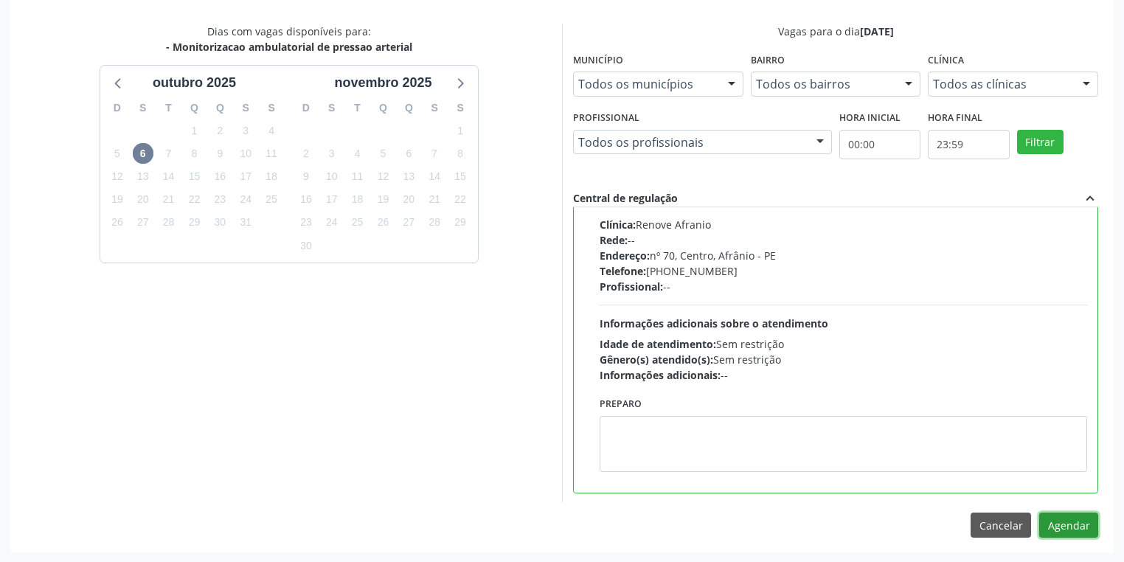
click at [1078, 519] on button "Agendar" at bounding box center [1068, 525] width 59 height 25
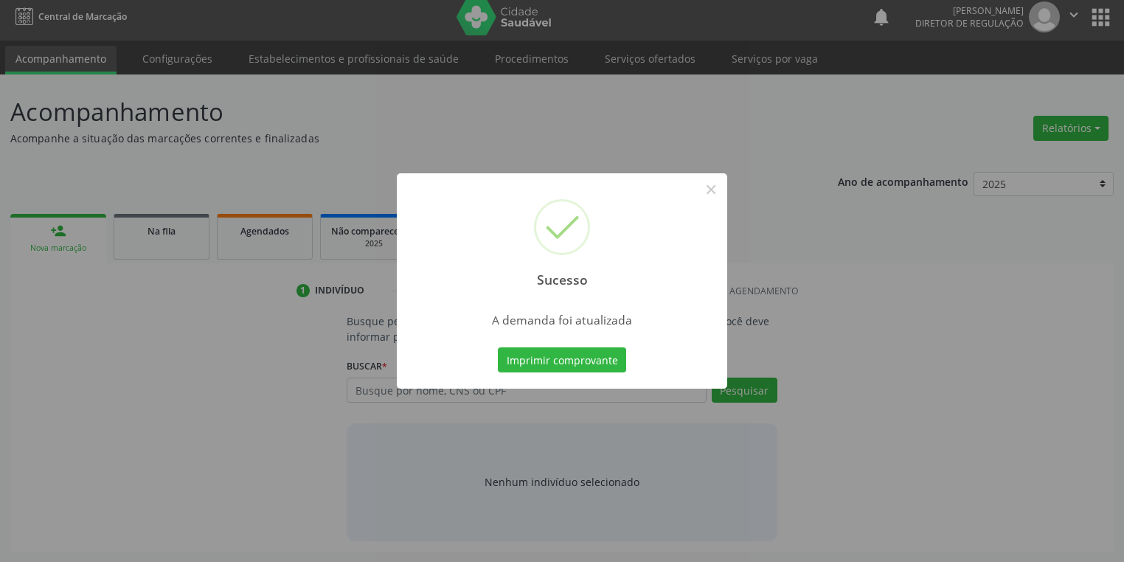
scroll to position [6, 0]
click at [535, 361] on button "Imprimir comprovante" at bounding box center [562, 359] width 128 height 25
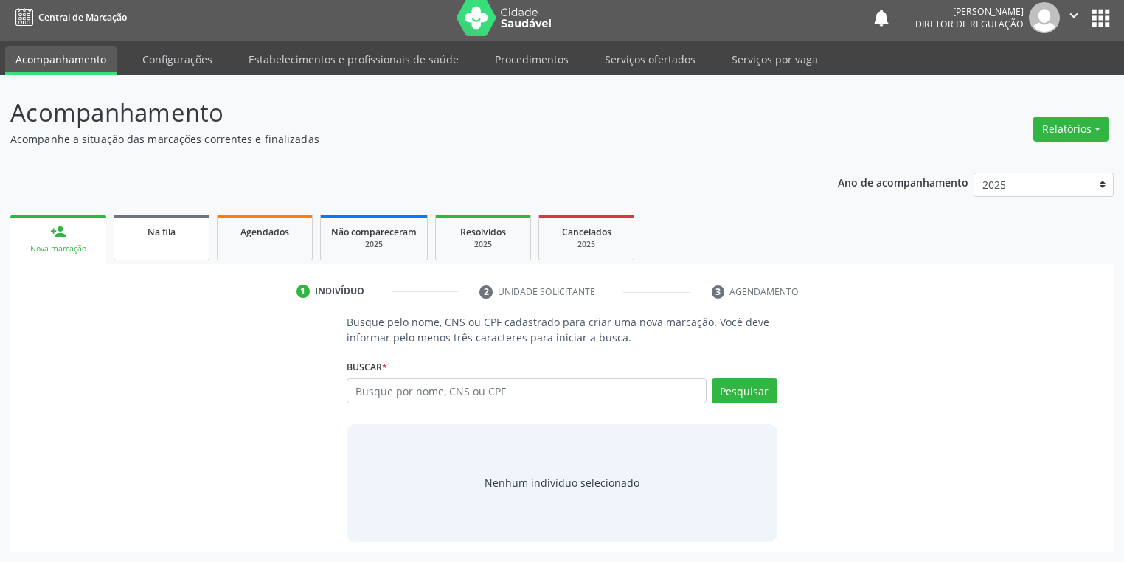
click at [193, 245] on link "Na fila" at bounding box center [162, 238] width 96 height 46
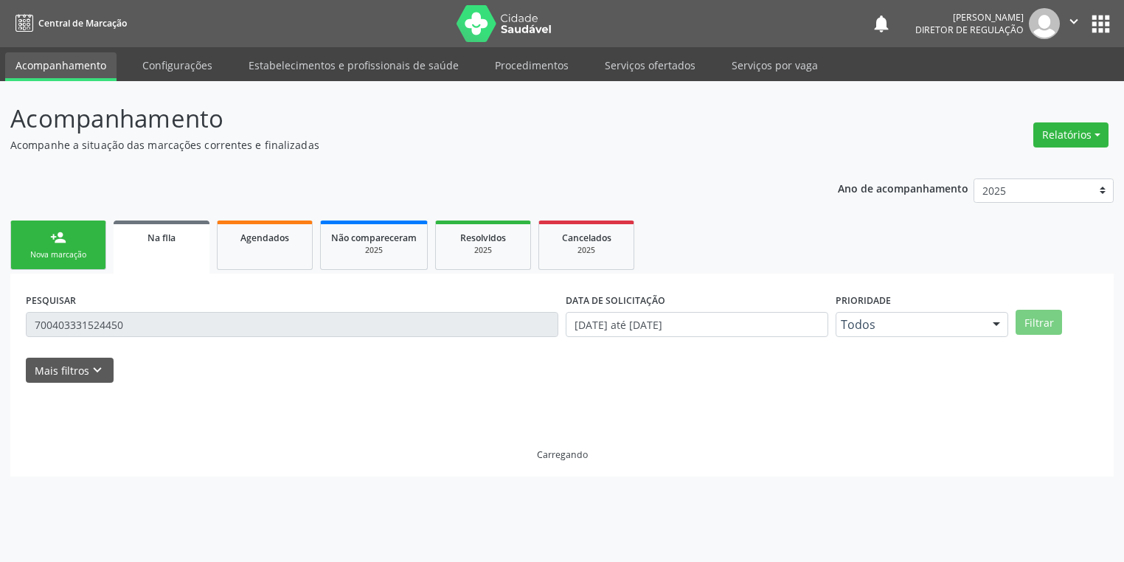
scroll to position [0, 0]
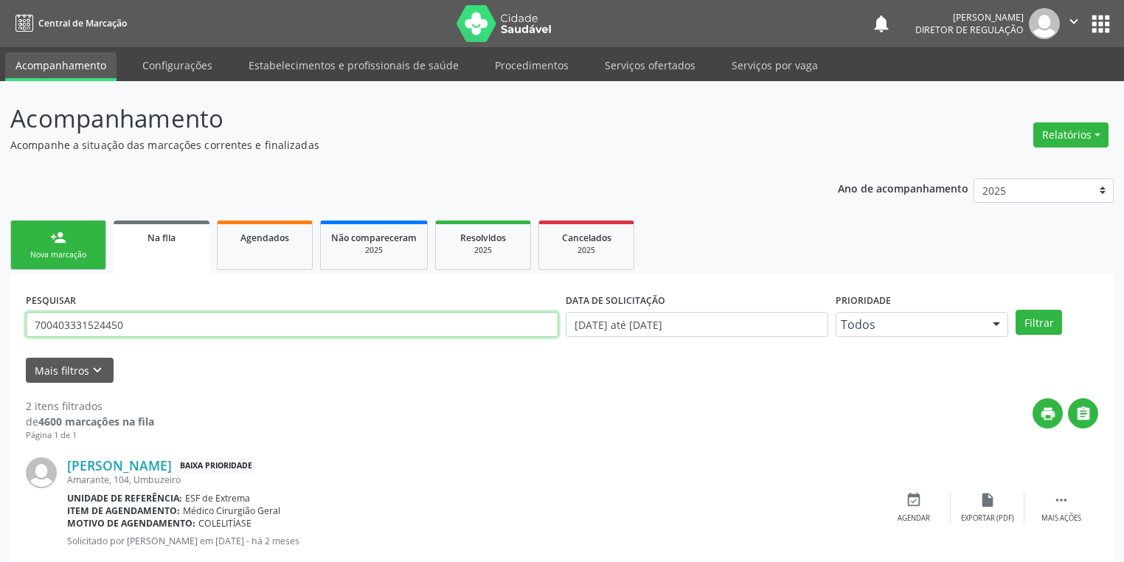
click at [159, 330] on input "700403331524450" at bounding box center [292, 324] width 533 height 25
type input "7"
type input "700001632591507"
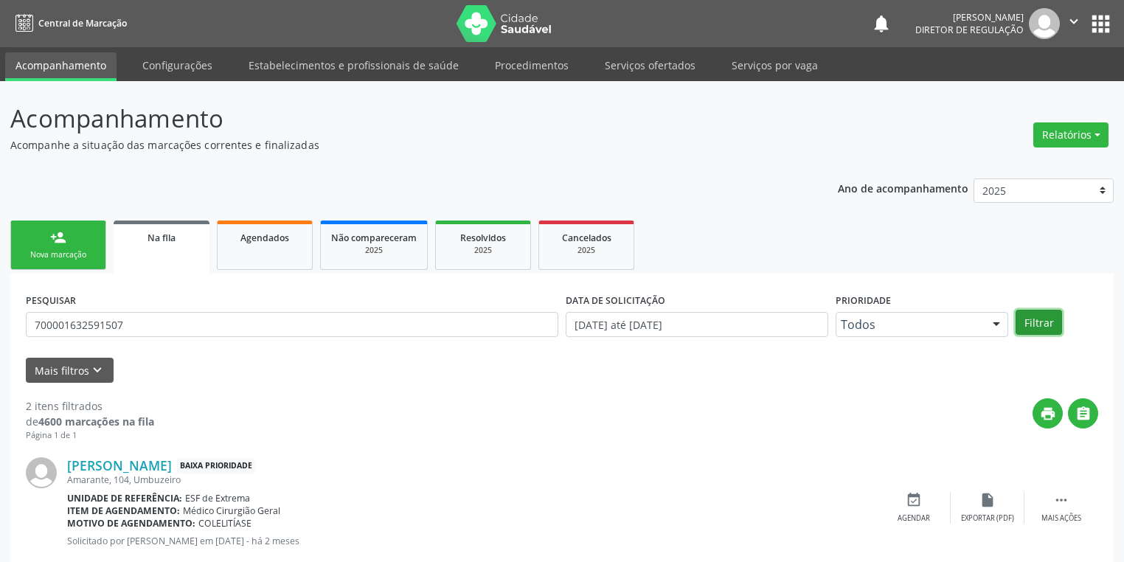
click at [1028, 316] on button "Filtrar" at bounding box center [1039, 322] width 46 height 25
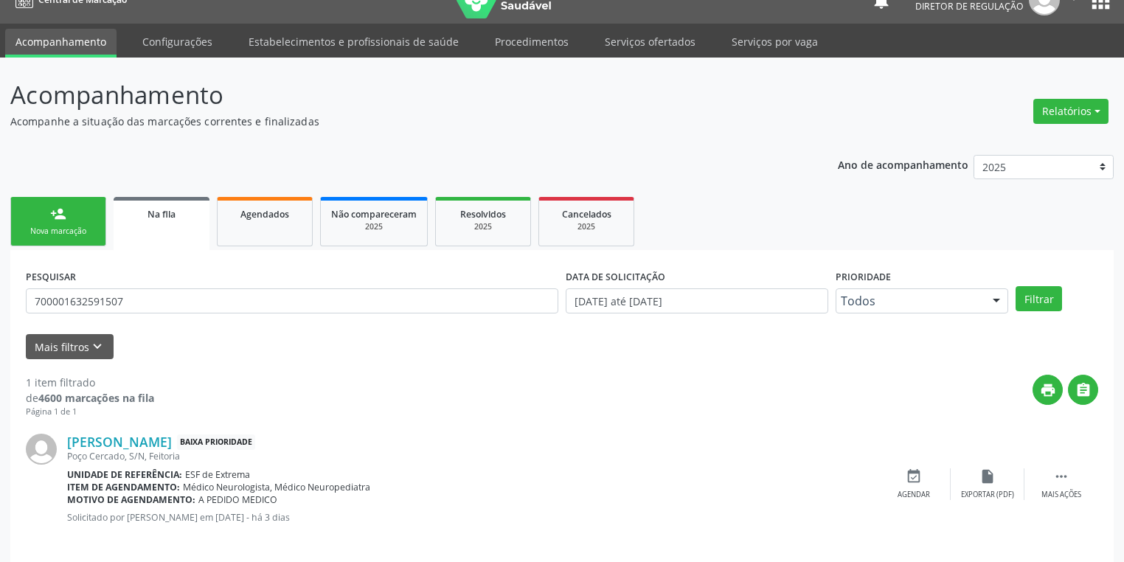
scroll to position [35, 0]
